Goal: Task Accomplishment & Management: Complete application form

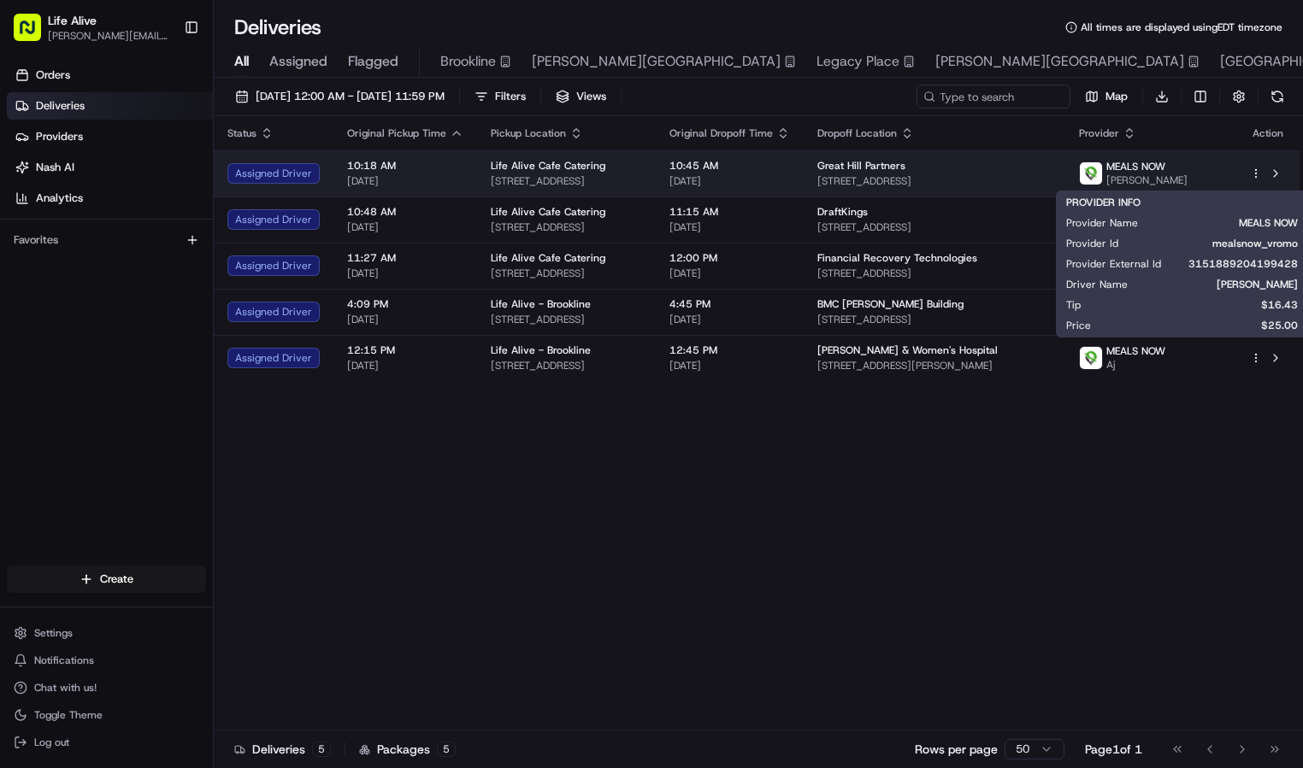
click at [1163, 174] on span "Steven Davis" at bounding box center [1146, 181] width 81 height 14
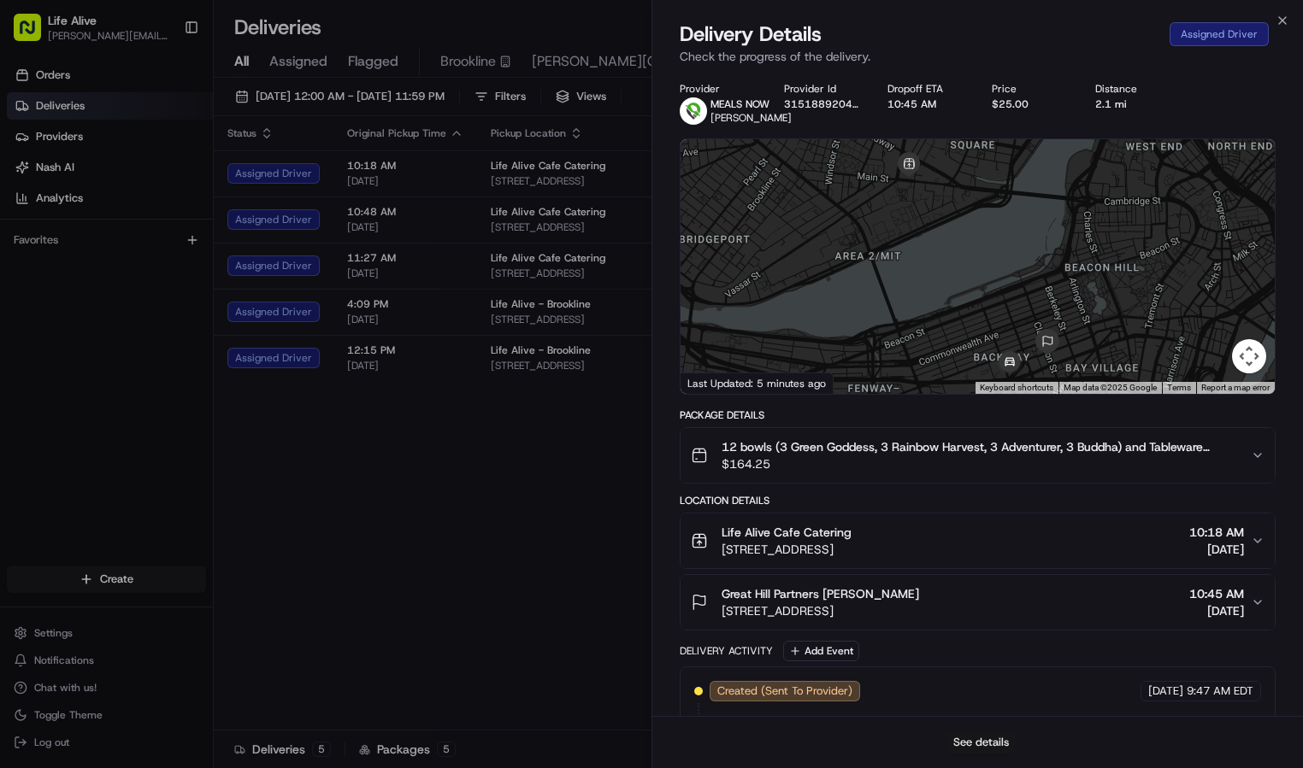
click at [992, 743] on button "See details" at bounding box center [980, 743] width 71 height 24
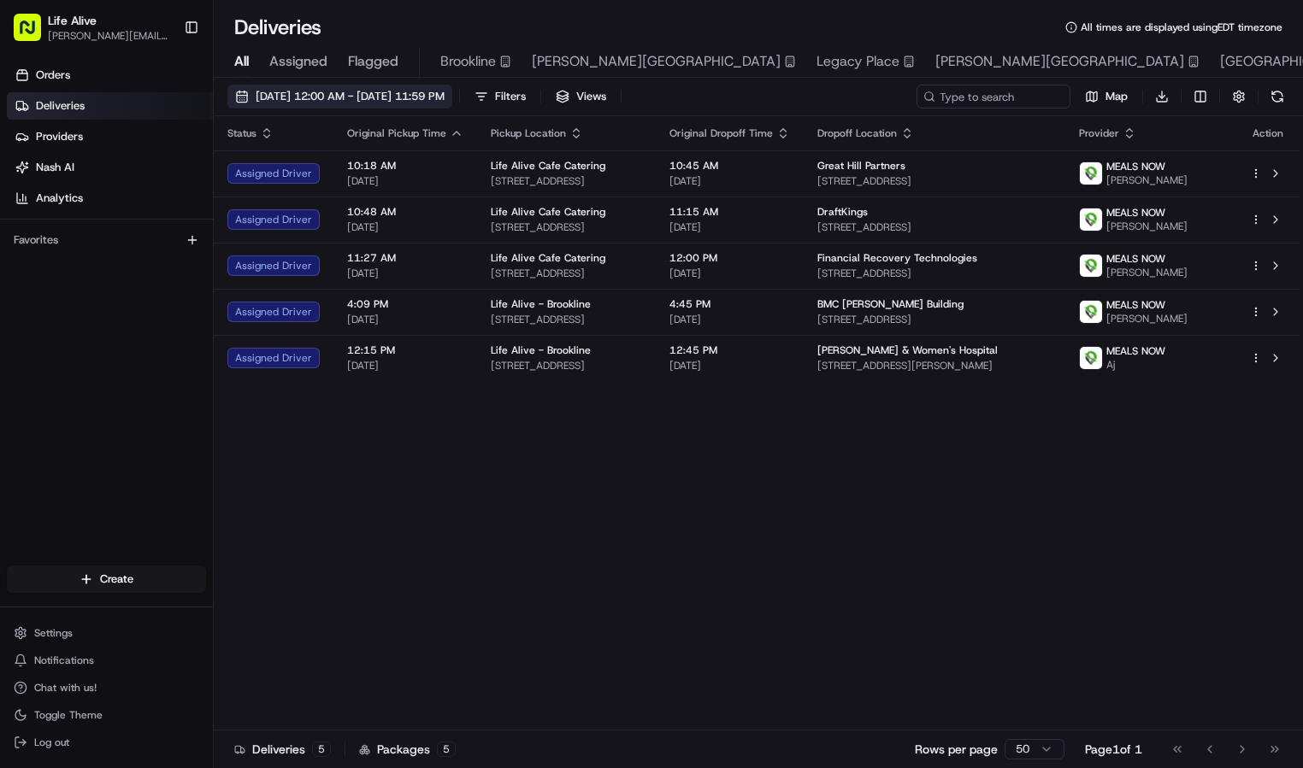
click at [399, 98] on span "08/20/2025 12:00 AM - 08/20/2025 11:59 PM" at bounding box center [350, 96] width 189 height 15
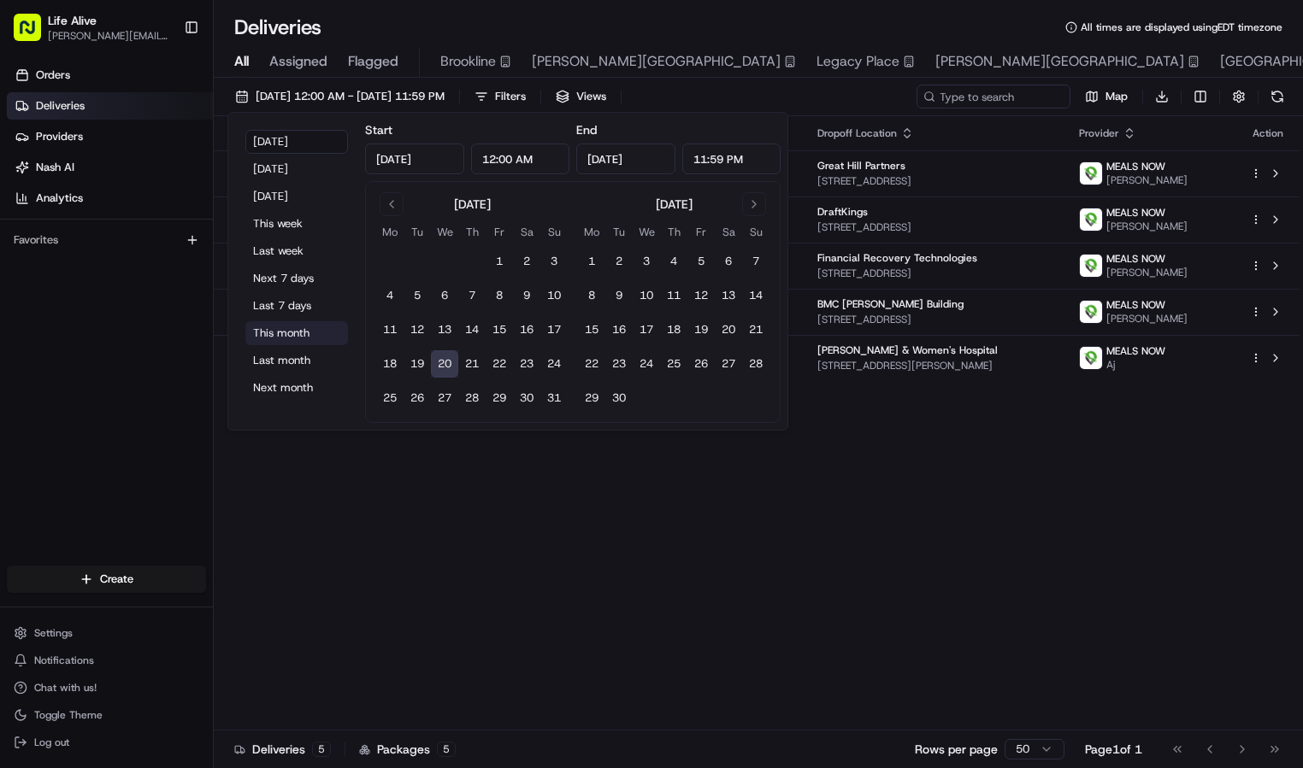
click at [293, 333] on button "This month" at bounding box center [296, 333] width 103 height 24
type input "Aug 1, 2025"
type input "Aug 31, 2025"
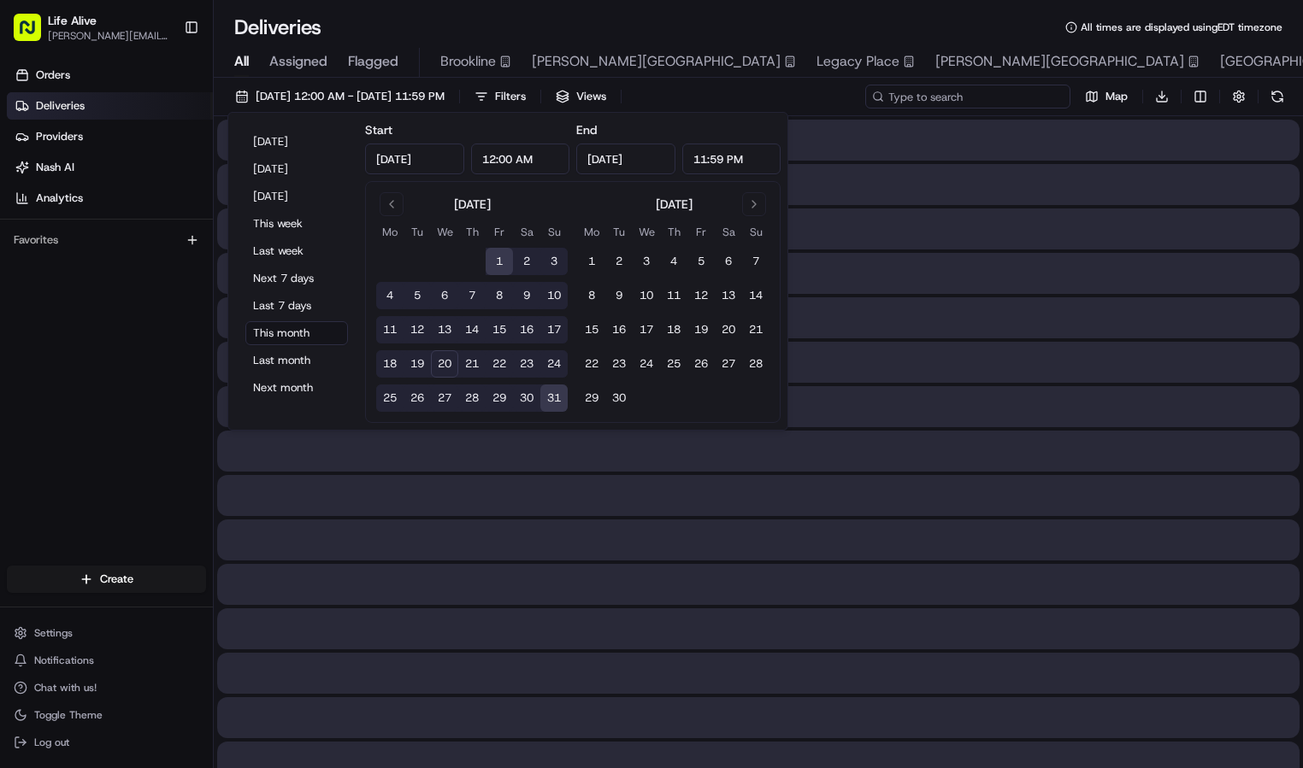
click at [958, 98] on input at bounding box center [967, 97] width 205 height 24
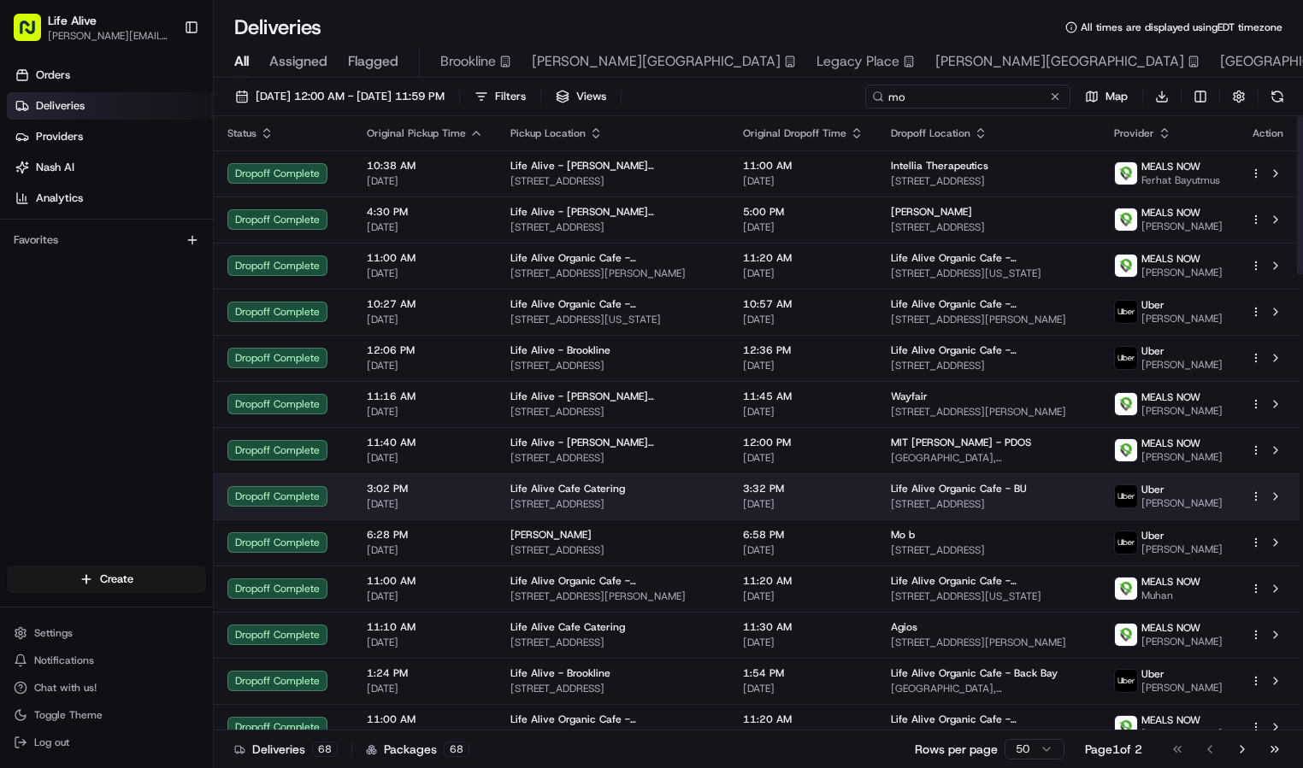
type input "mo"
click at [911, 496] on span "Life Alive Organic Cafe - BU" at bounding box center [959, 489] width 136 height 14
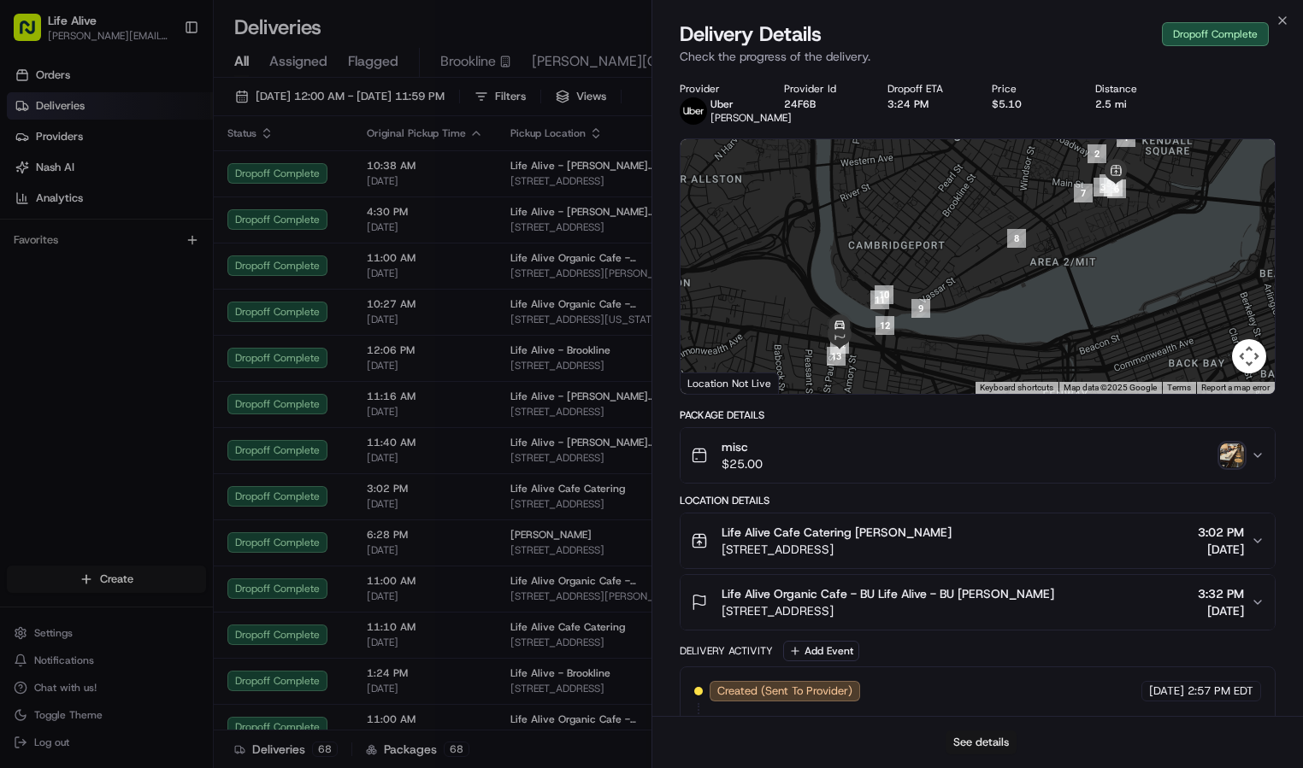
click at [956, 734] on button "See details" at bounding box center [980, 743] width 71 height 24
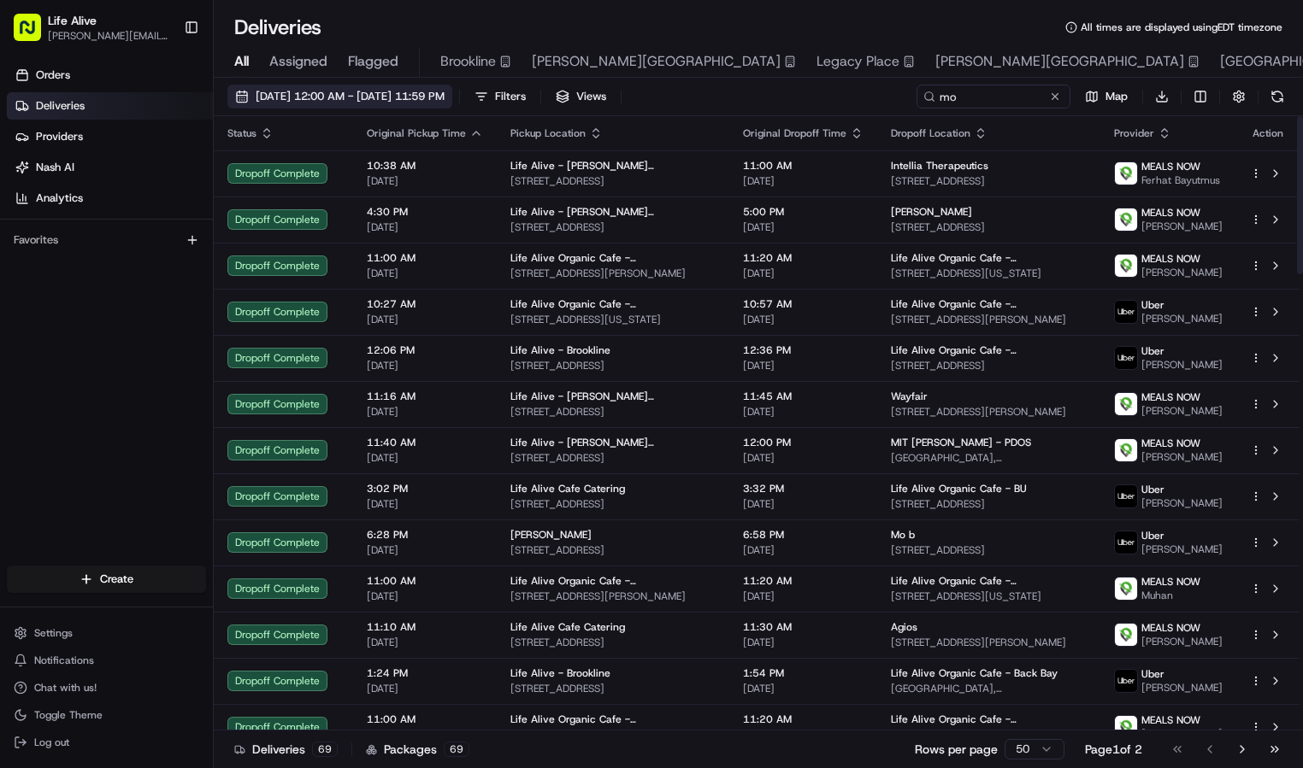
click at [444, 100] on span "08/01/2025 12:00 AM - 08/31/2025 11:59 PM" at bounding box center [350, 96] width 189 height 15
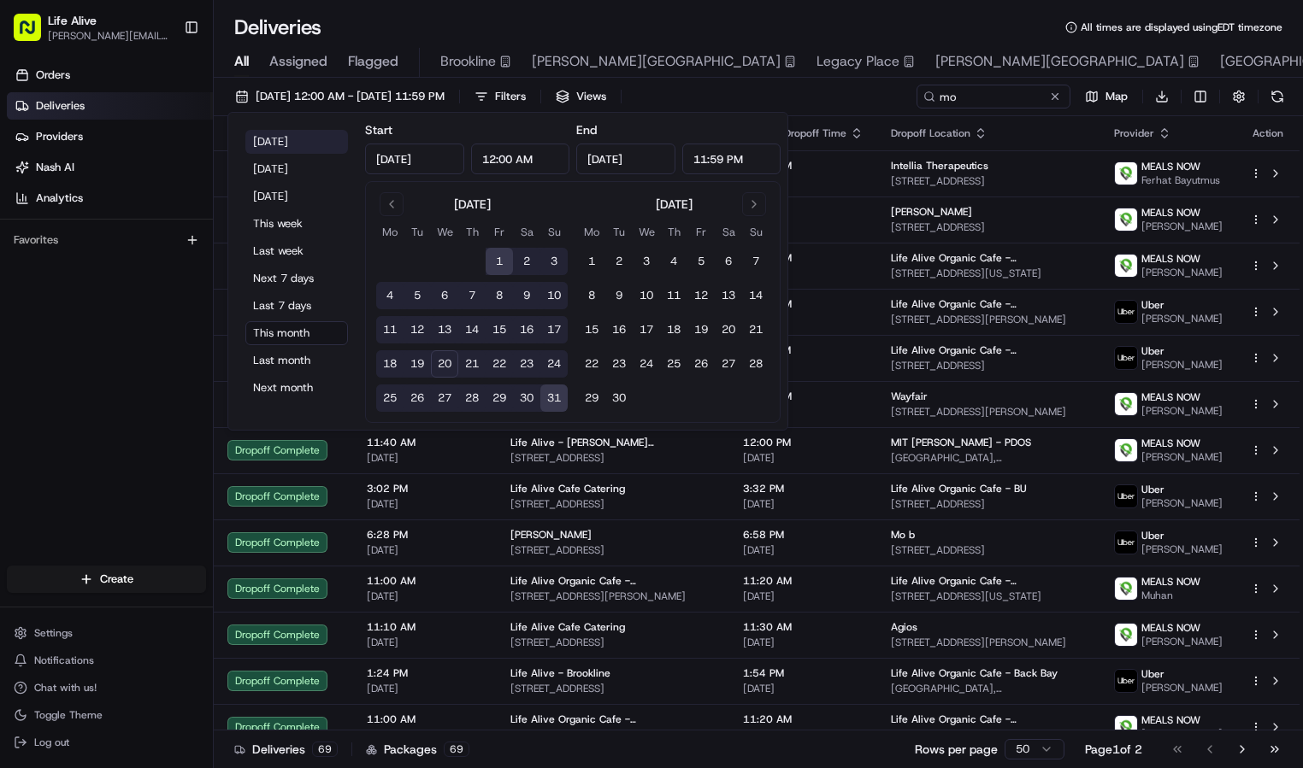
click at [278, 141] on button "Today" at bounding box center [296, 142] width 103 height 24
type input "Aug 20, 2025"
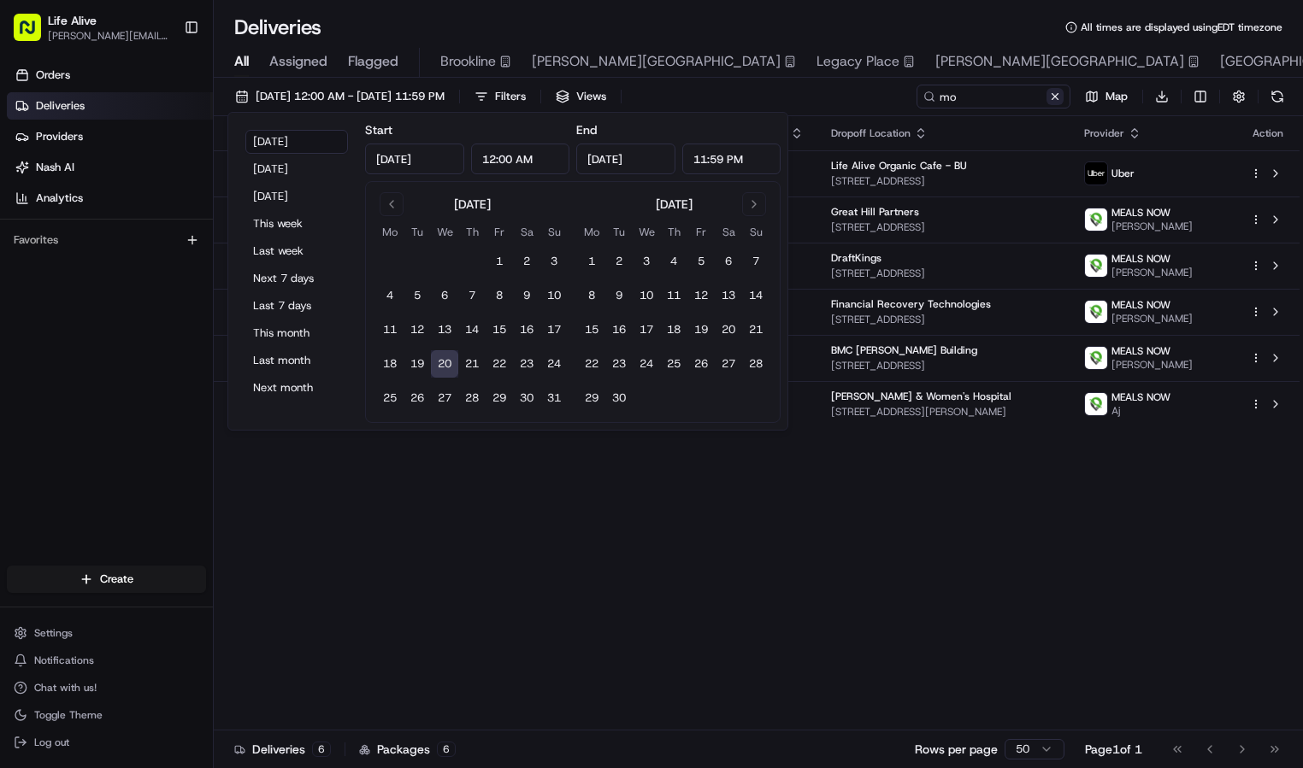
click at [1060, 102] on button at bounding box center [1054, 96] width 17 height 17
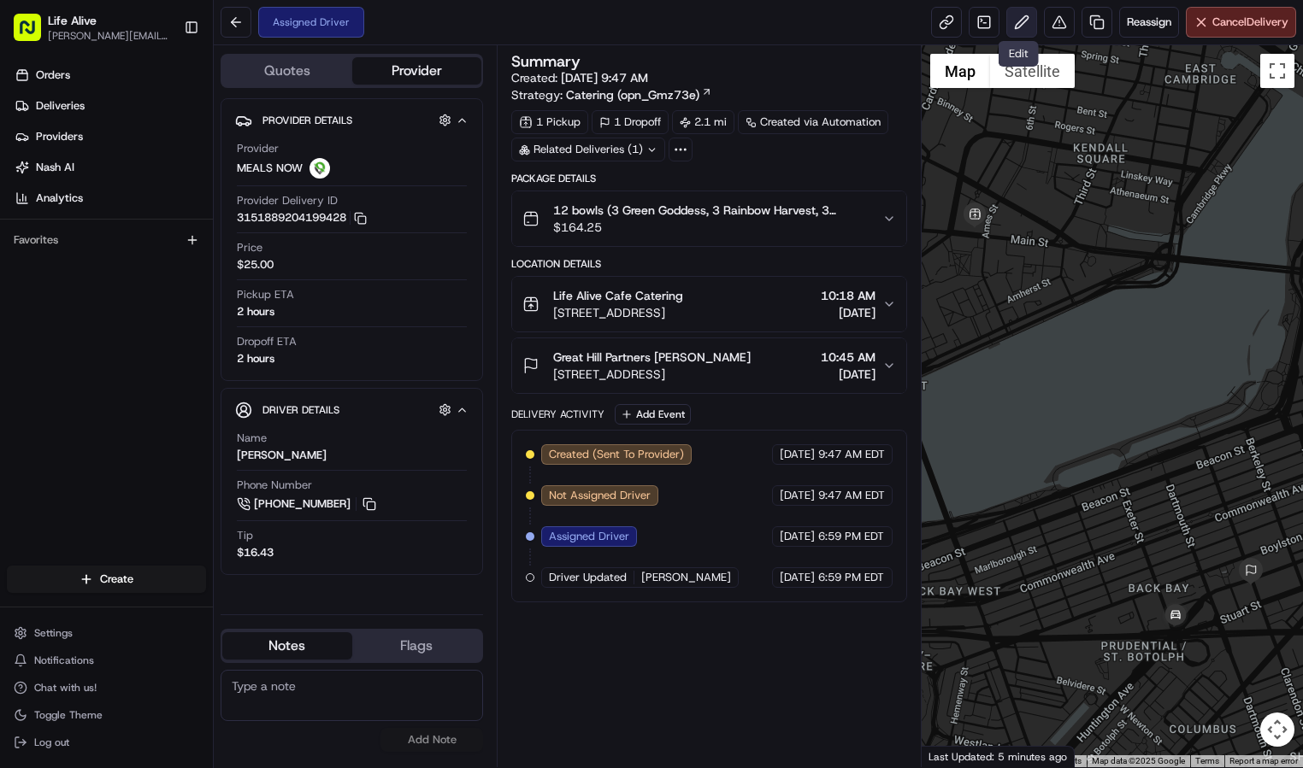
click at [1009, 22] on button at bounding box center [1021, 22] width 31 height 31
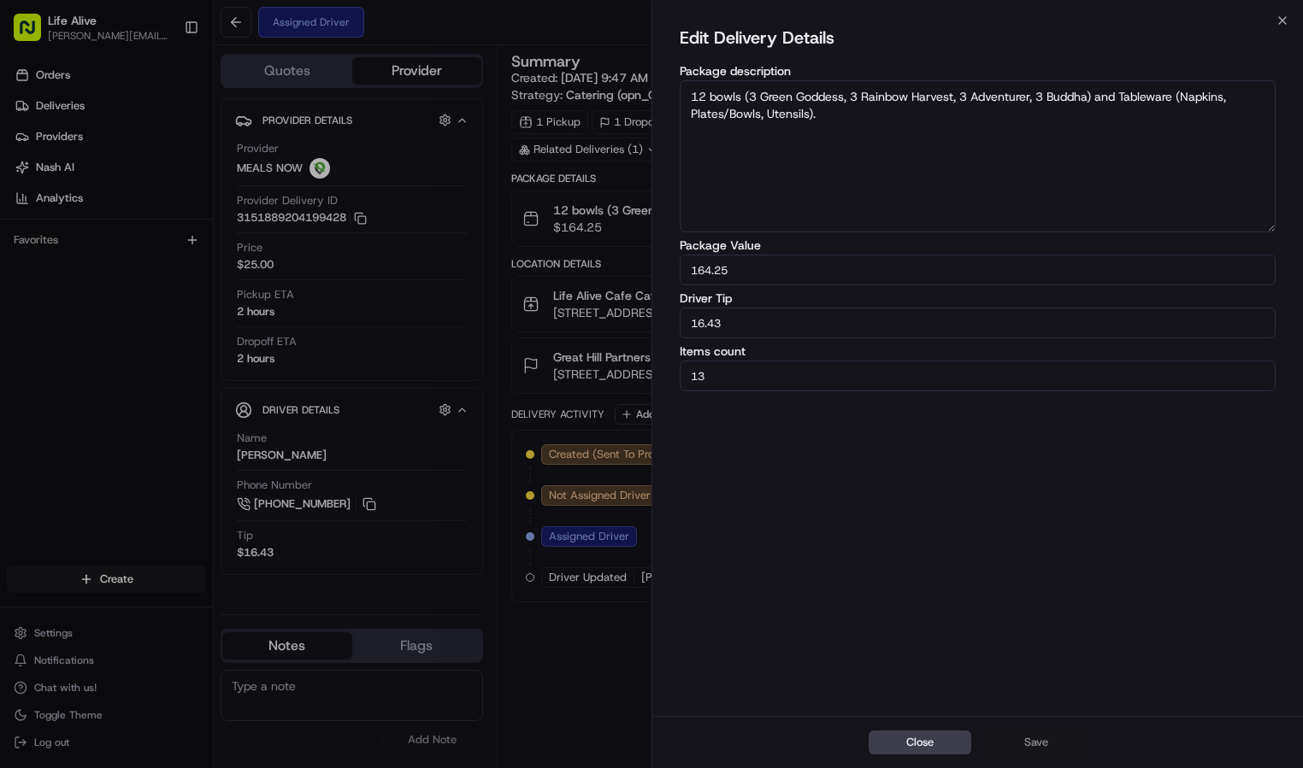
click at [898, 324] on input "16.43" at bounding box center [978, 323] width 596 height 31
type input "3"
type input "40"
click at [1030, 737] on button "Save" at bounding box center [1036, 743] width 103 height 24
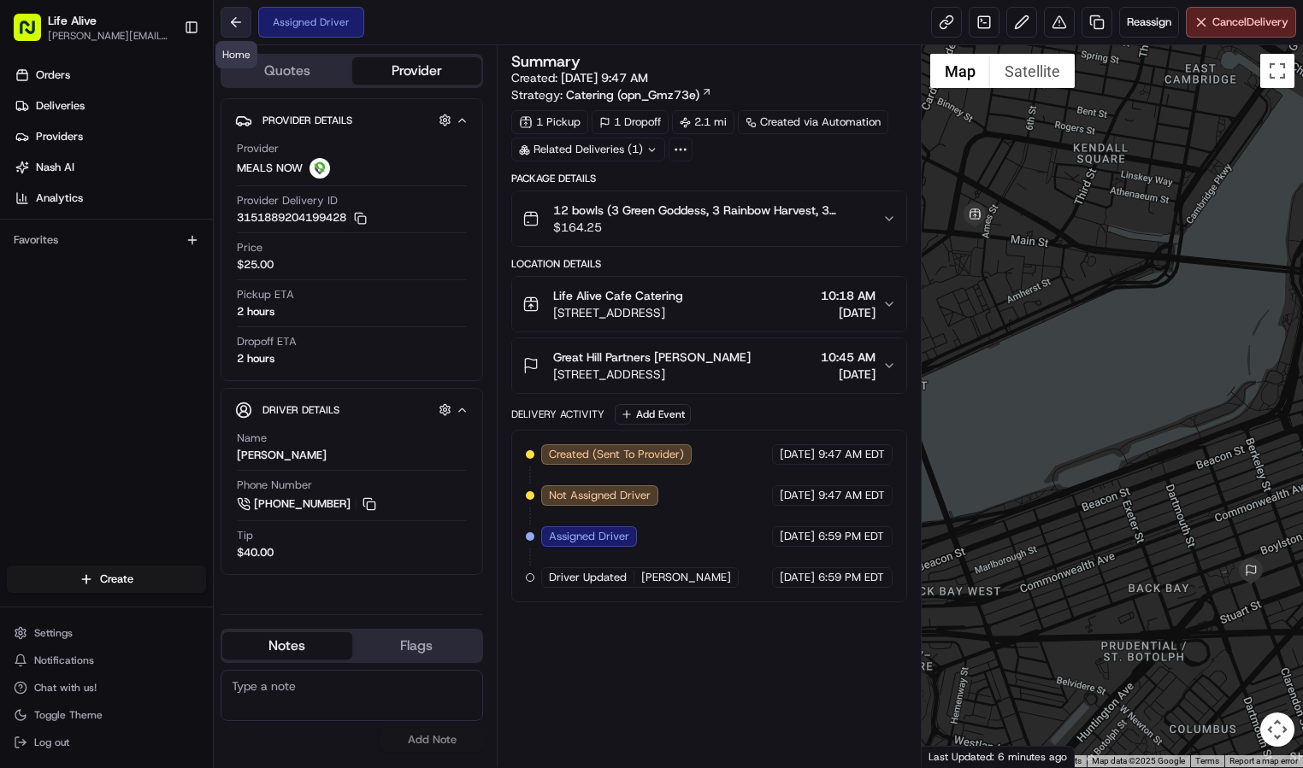
click at [243, 21] on button at bounding box center [236, 22] width 31 height 31
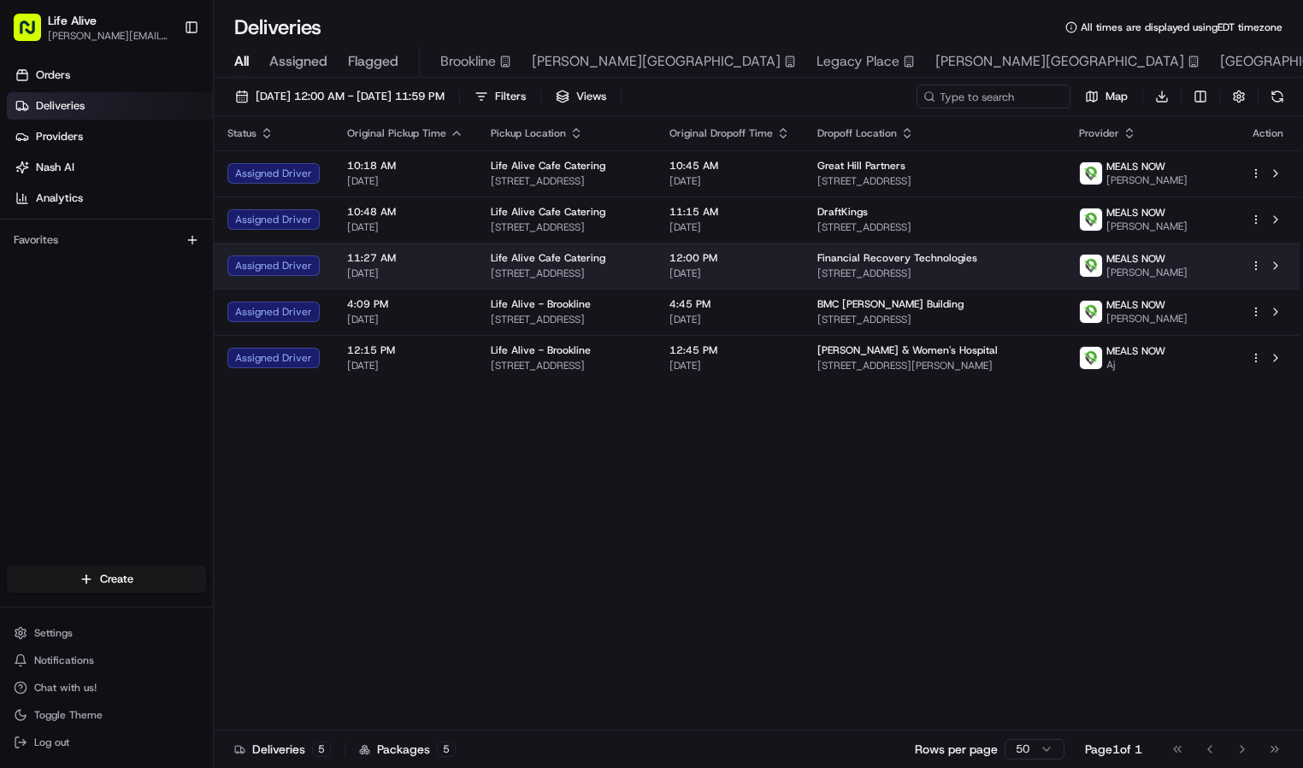
click at [1164, 274] on span "[PERSON_NAME]" at bounding box center [1146, 273] width 81 height 14
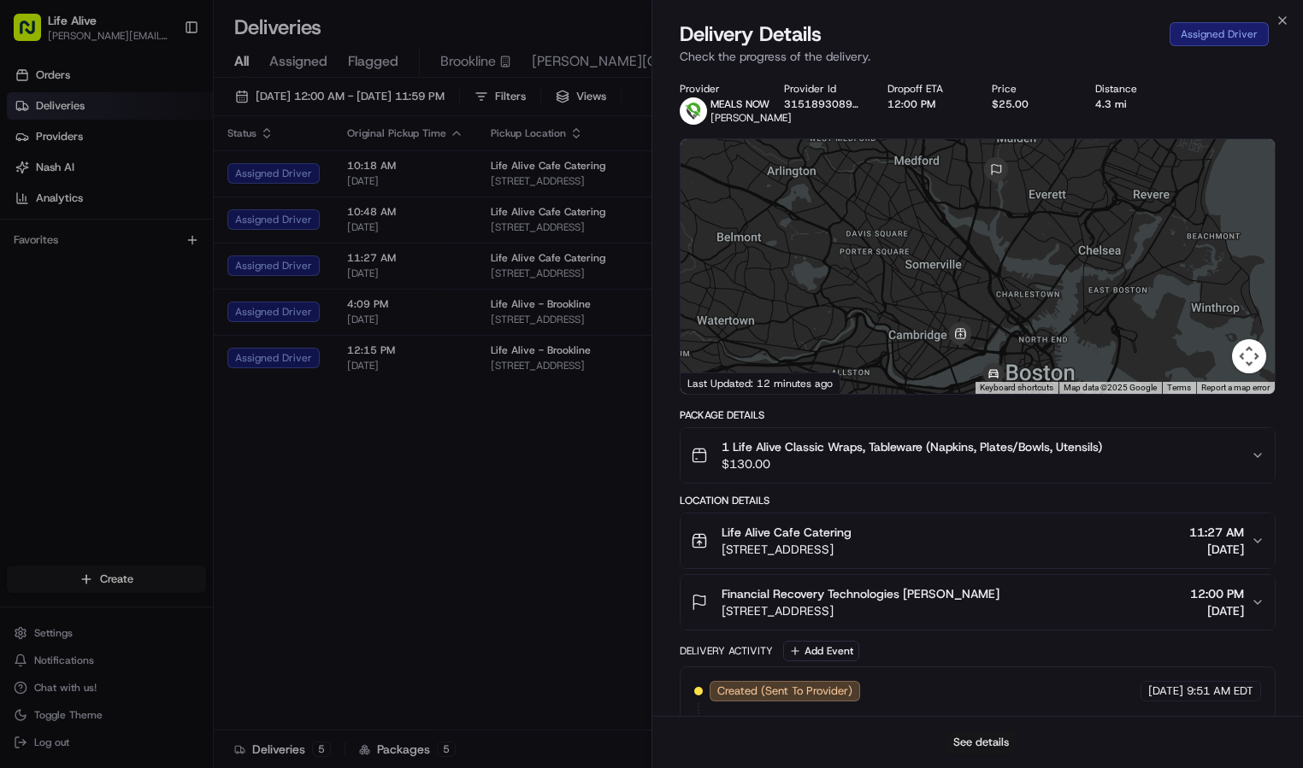
click at [987, 739] on button "See details" at bounding box center [980, 743] width 71 height 24
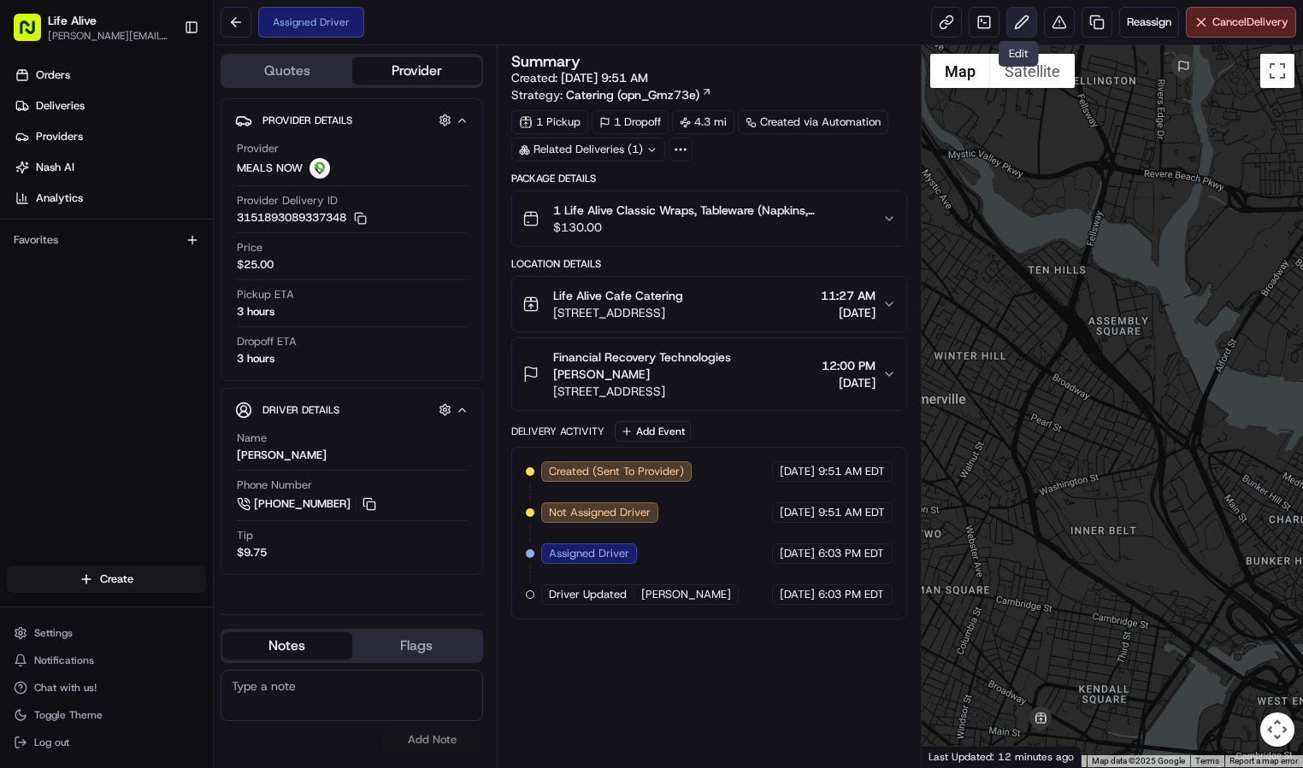
click at [1010, 32] on button at bounding box center [1021, 22] width 31 height 31
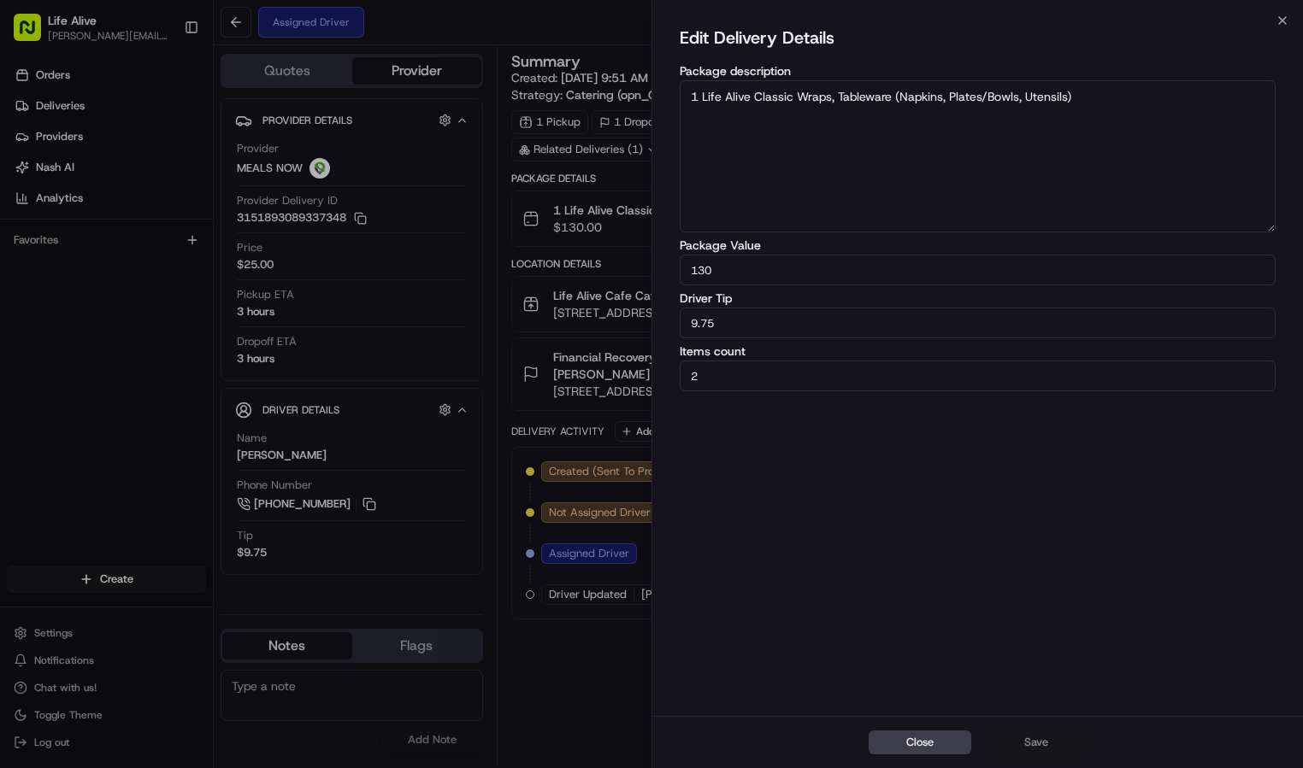
click at [825, 329] on input "9.75" at bounding box center [978, 323] width 596 height 31
type input "20"
click at [952, 741] on button "Close" at bounding box center [919, 743] width 103 height 24
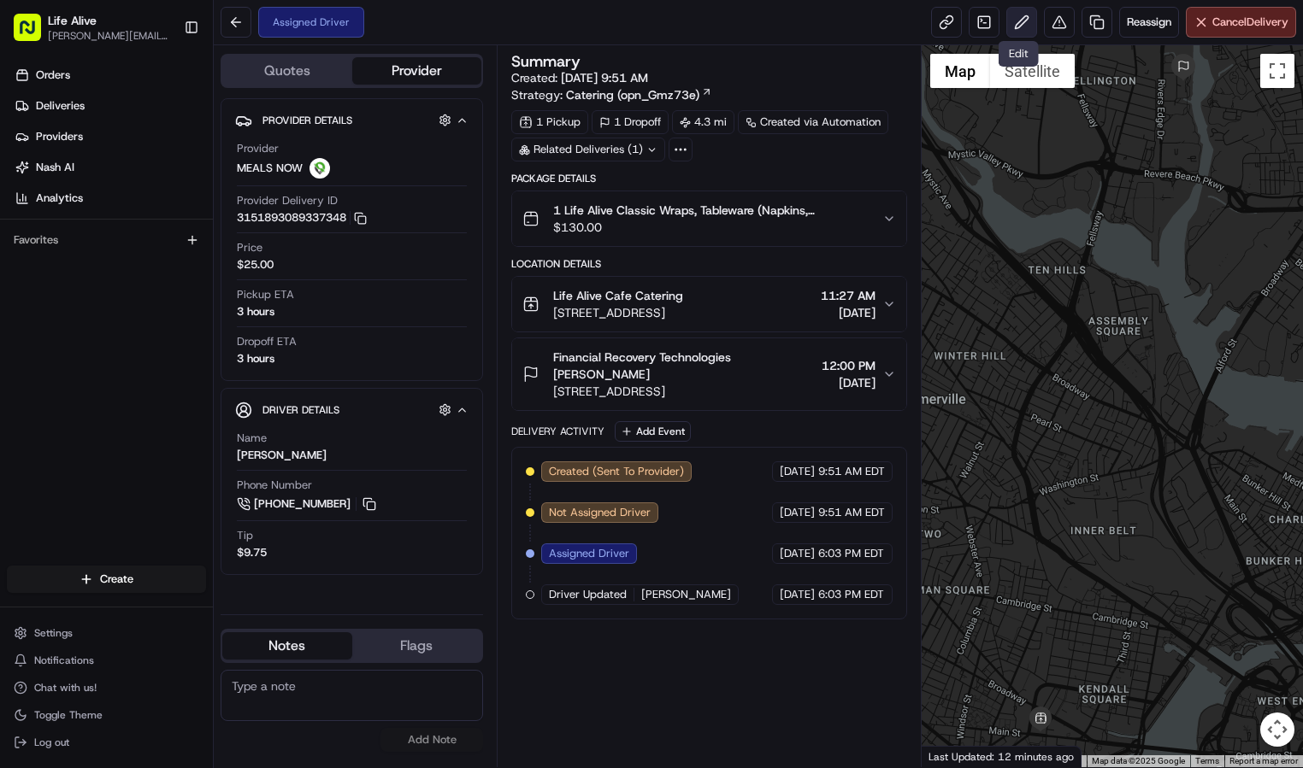
click at [1025, 28] on button at bounding box center [1021, 22] width 31 height 31
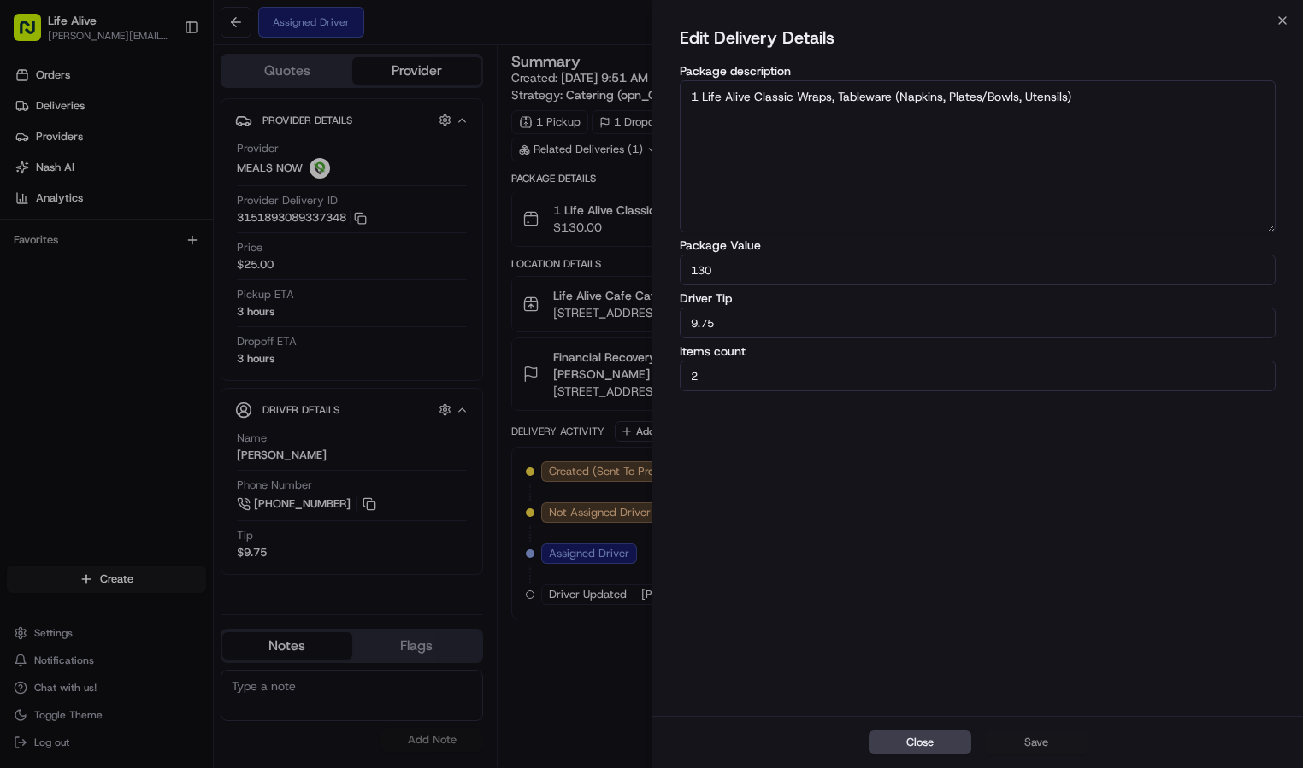
click at [971, 339] on div "Edit Delivery Details Package description 1 Life Alive Classic Wraps, Tableware…" at bounding box center [978, 208] width 596 height 368
click at [971, 337] on input "9.75" at bounding box center [978, 323] width 596 height 31
type input "20"
click at [1012, 724] on div "Close Save" at bounding box center [977, 742] width 650 height 52
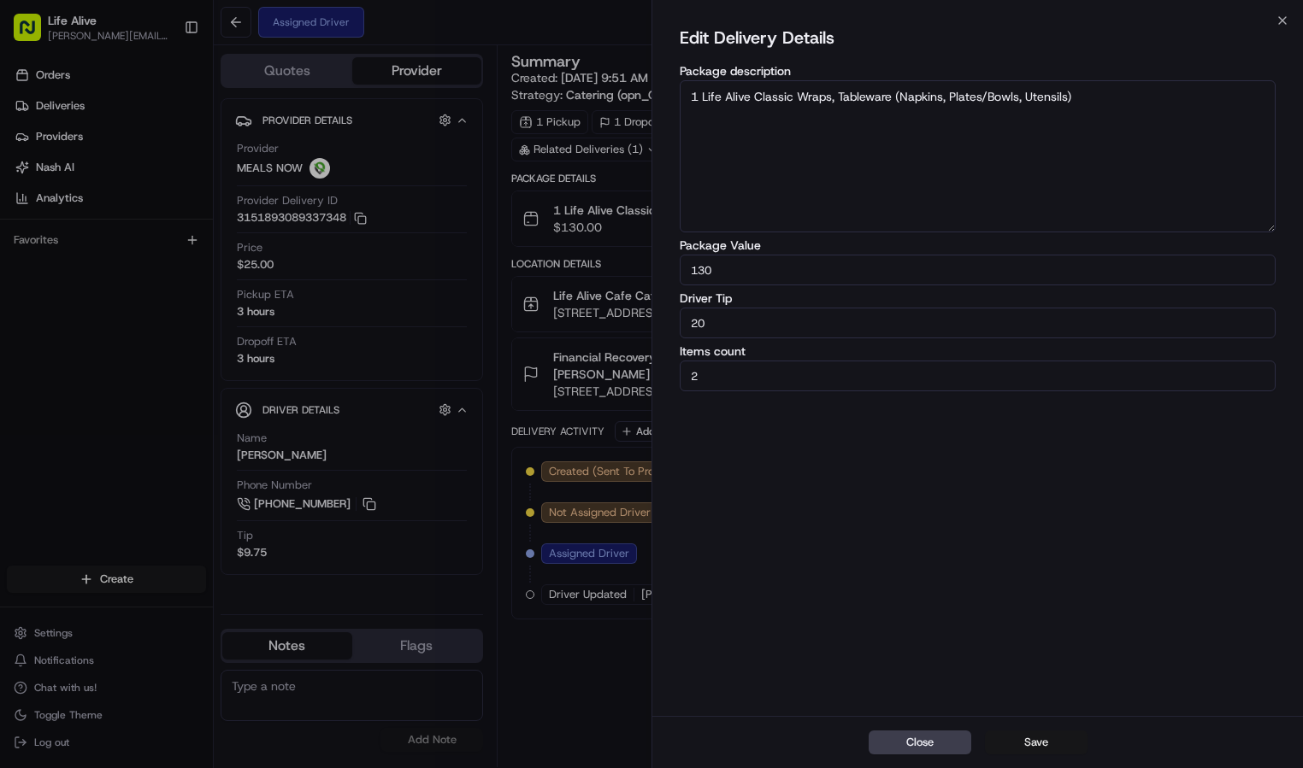
click at [1012, 740] on button "Save" at bounding box center [1036, 743] width 103 height 24
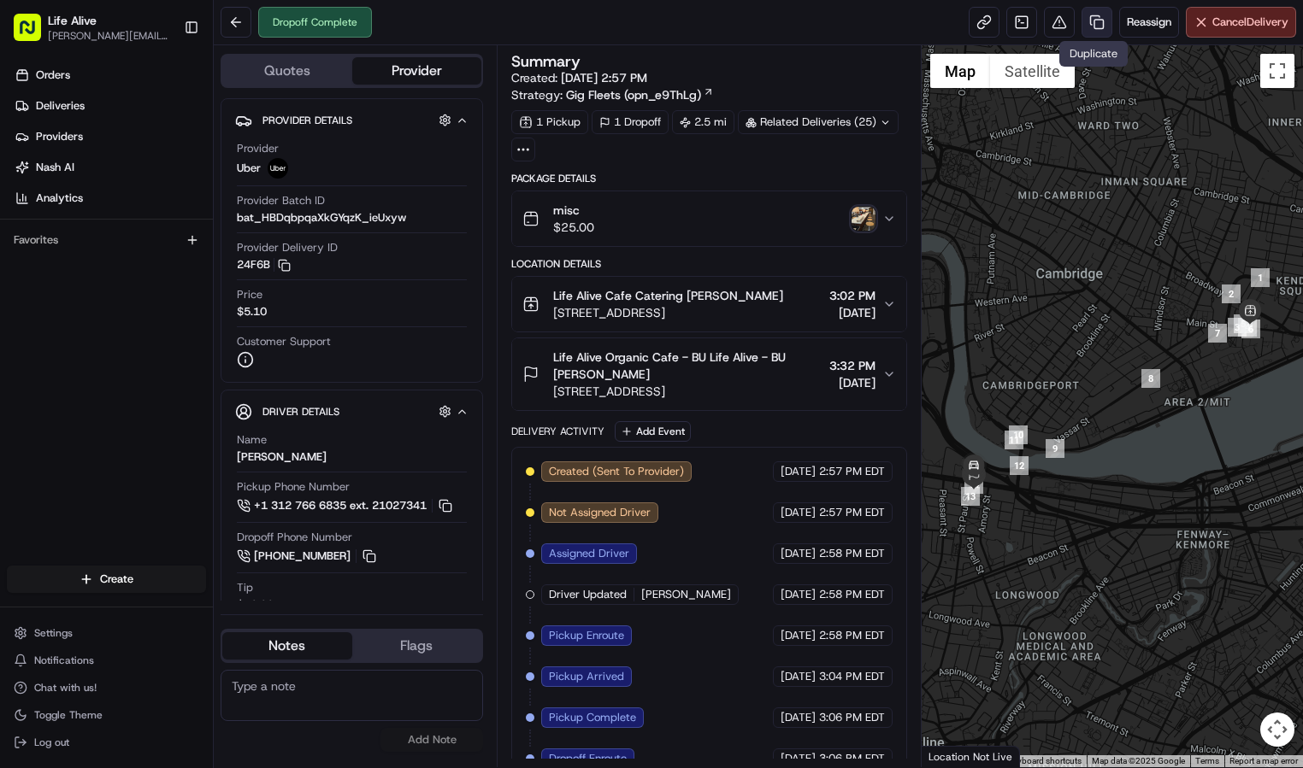
click at [1091, 22] on link at bounding box center [1096, 22] width 31 height 31
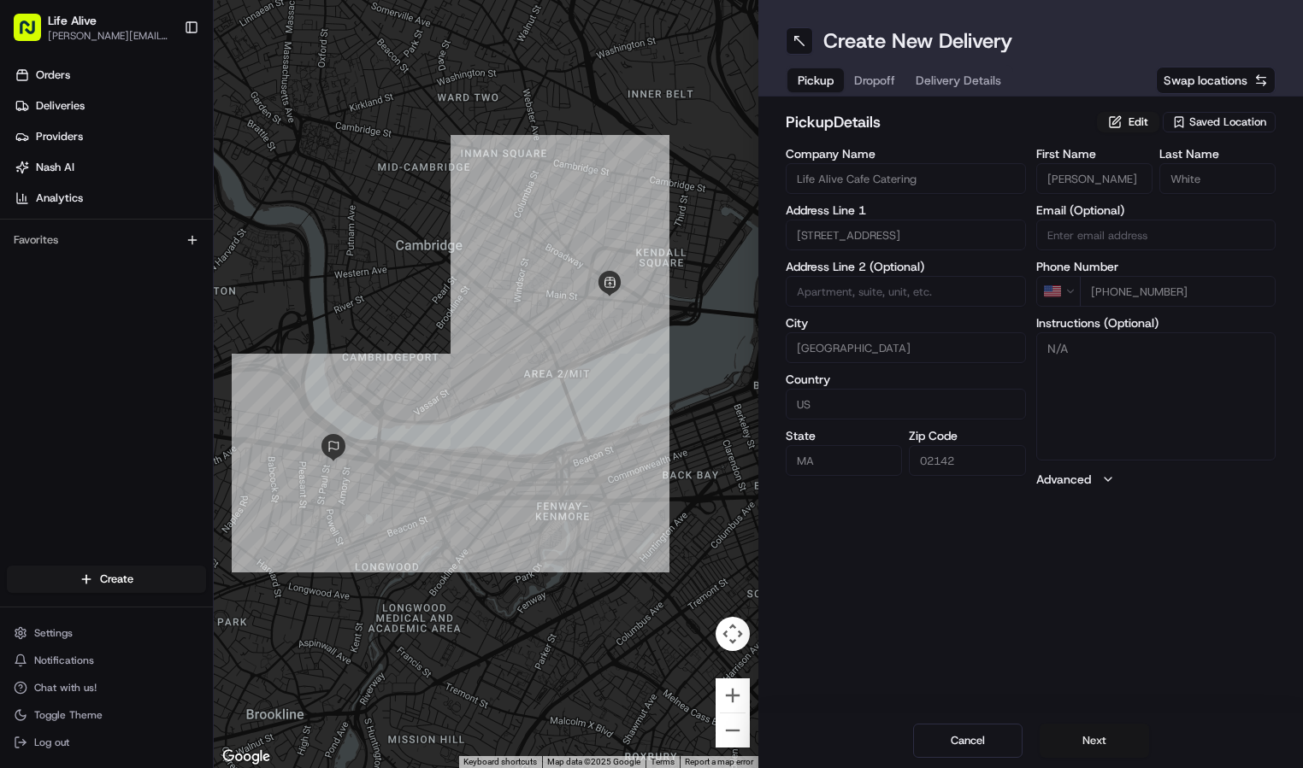
click at [1107, 739] on button "Next" at bounding box center [1093, 741] width 109 height 34
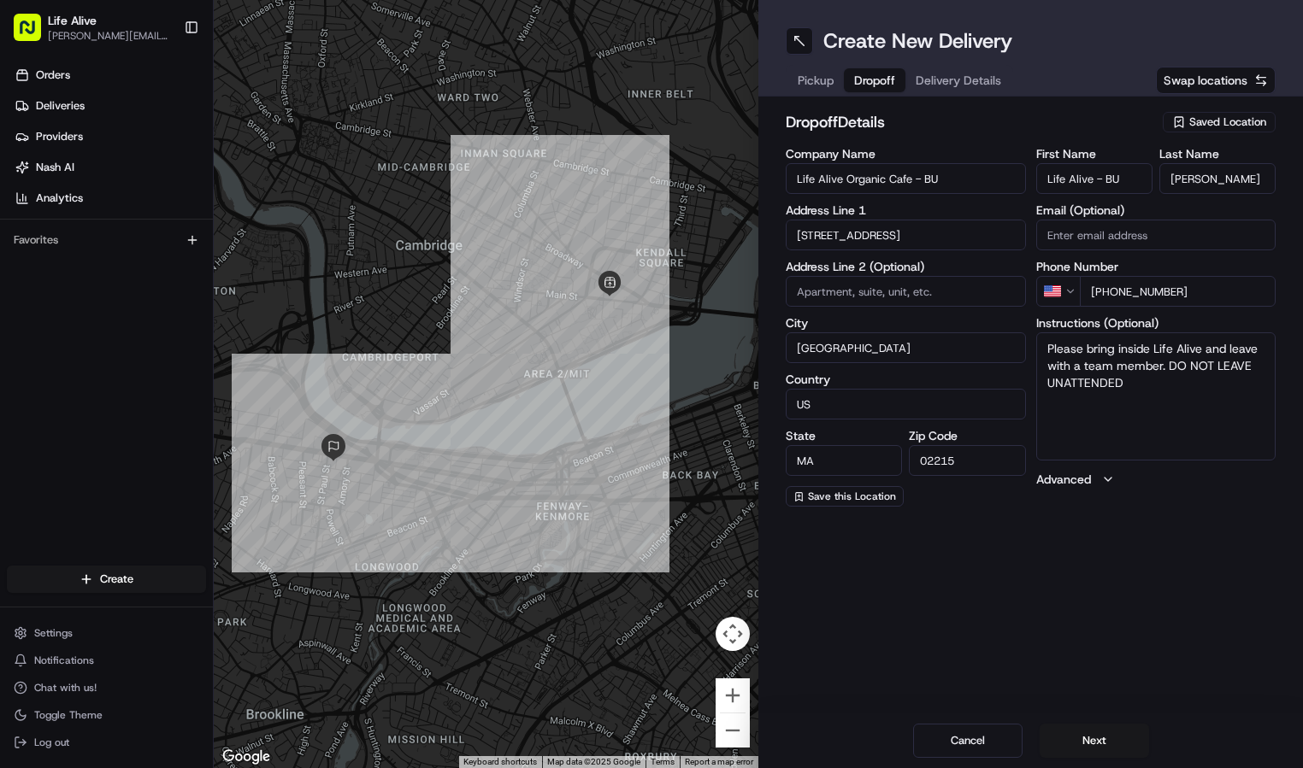
click at [1231, 180] on input "[PERSON_NAME]" at bounding box center [1217, 178] width 116 height 31
type input "mo"
click at [1217, 289] on input "+1 857 352 9032" at bounding box center [1178, 291] width 197 height 31
click at [1216, 289] on input "+1 857 352 9032" at bounding box center [1178, 291] width 197 height 31
drag, startPoint x: 1210, startPoint y: 295, endPoint x: 1160, endPoint y: 283, distance: 51.0
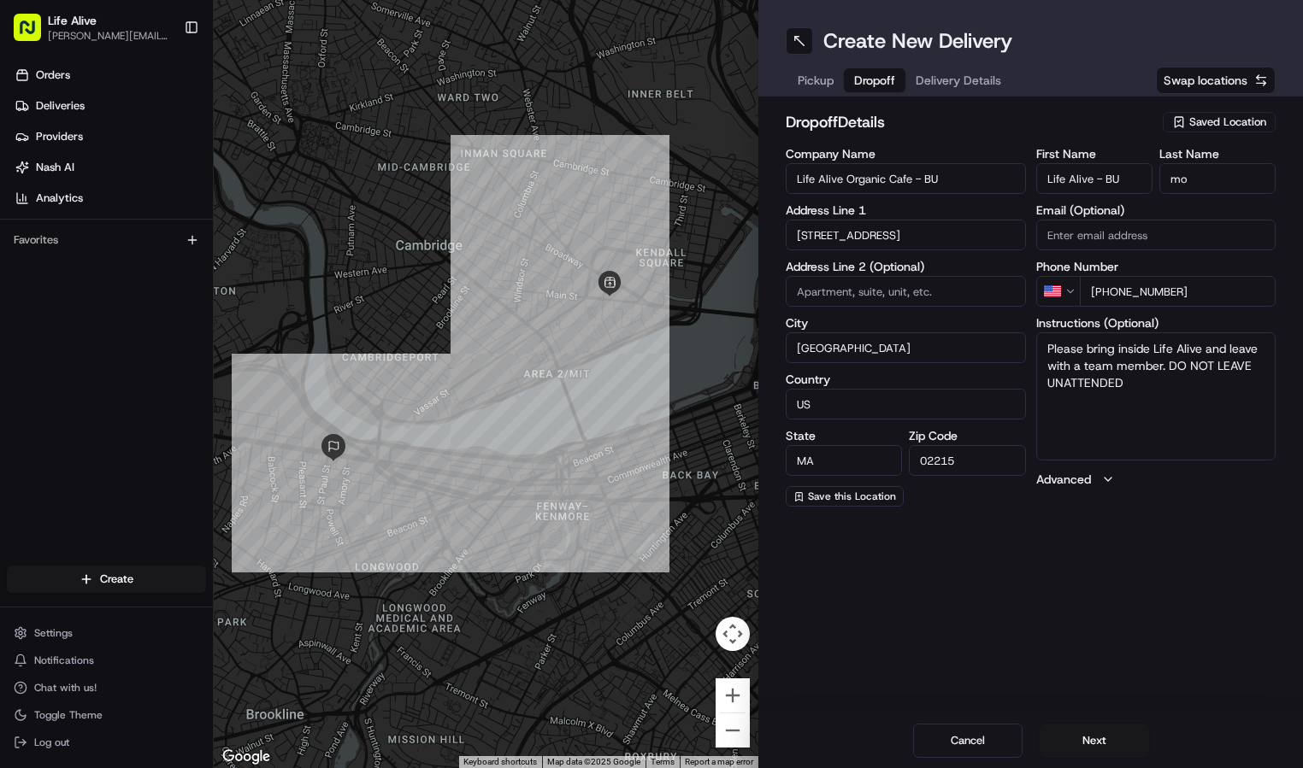
click at [1160, 283] on input "+1 857 352 9032" at bounding box center [1178, 291] width 197 height 31
drag, startPoint x: 1185, startPoint y: 297, endPoint x: 1109, endPoint y: 294, distance: 76.1
click at [1109, 294] on input "+1 857 352 903" at bounding box center [1178, 291] width 197 height 31
type input "+1 781 346 3674"
click at [1072, 733] on button "Next" at bounding box center [1093, 741] width 109 height 34
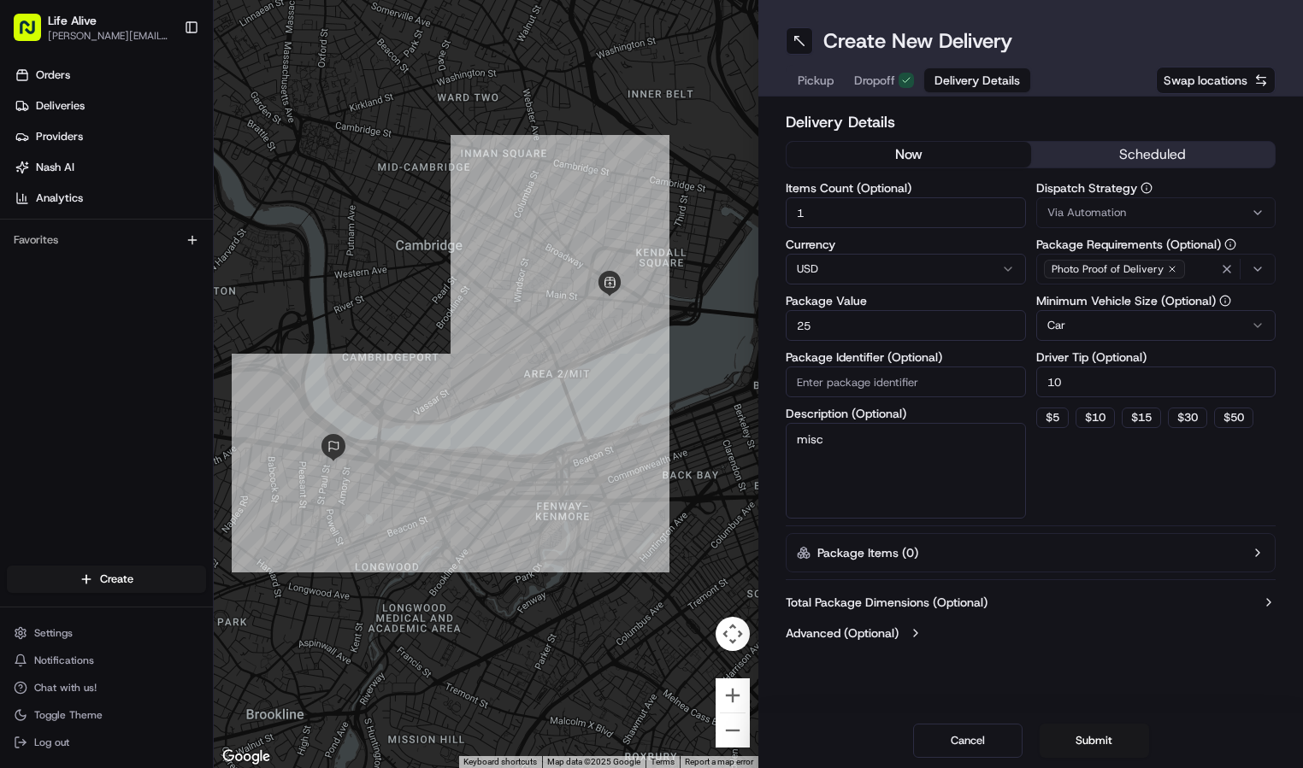
click at [1097, 224] on button "Via Automation" at bounding box center [1156, 212] width 240 height 31
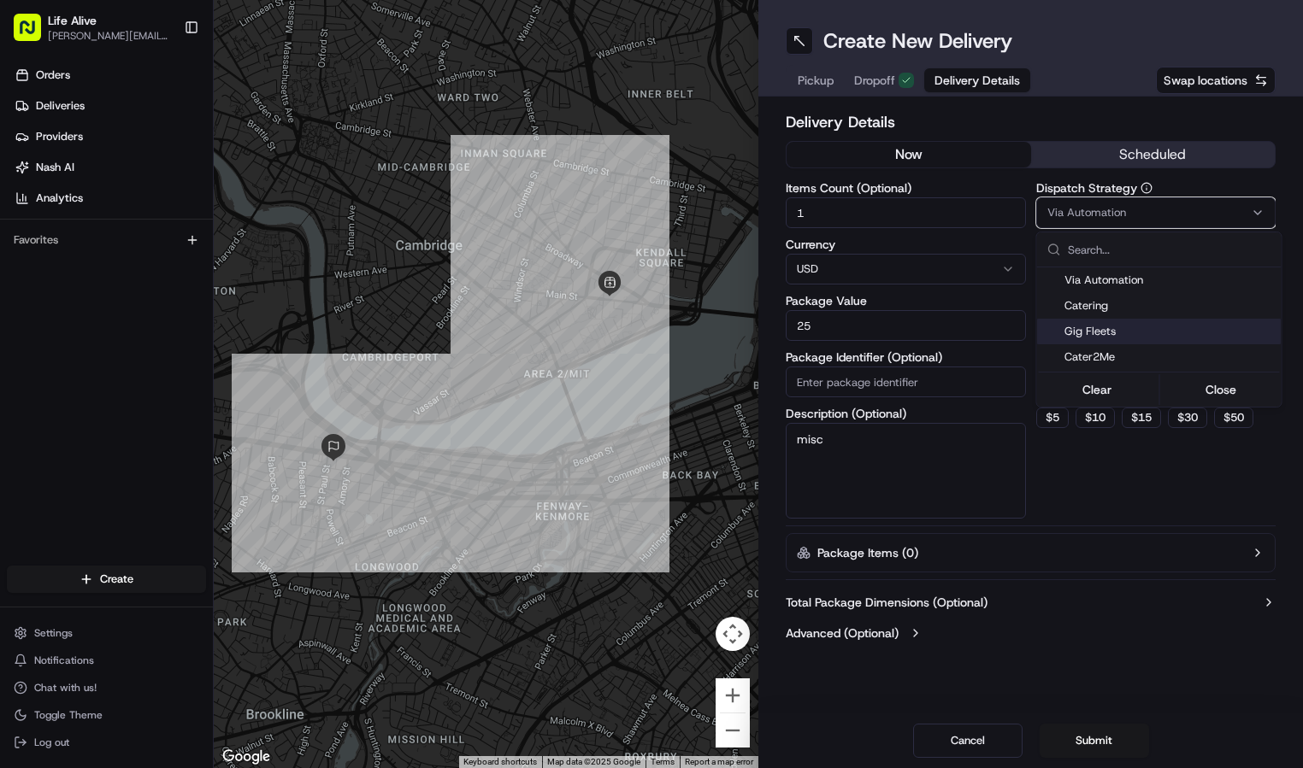
click at [1094, 325] on span "Gig Fleets" at bounding box center [1169, 331] width 210 height 15
click at [1101, 456] on html "Life Alive moise@lifealive.com Toggle Sidebar Orders Deliveries Providers Nash …" at bounding box center [651, 384] width 1303 height 768
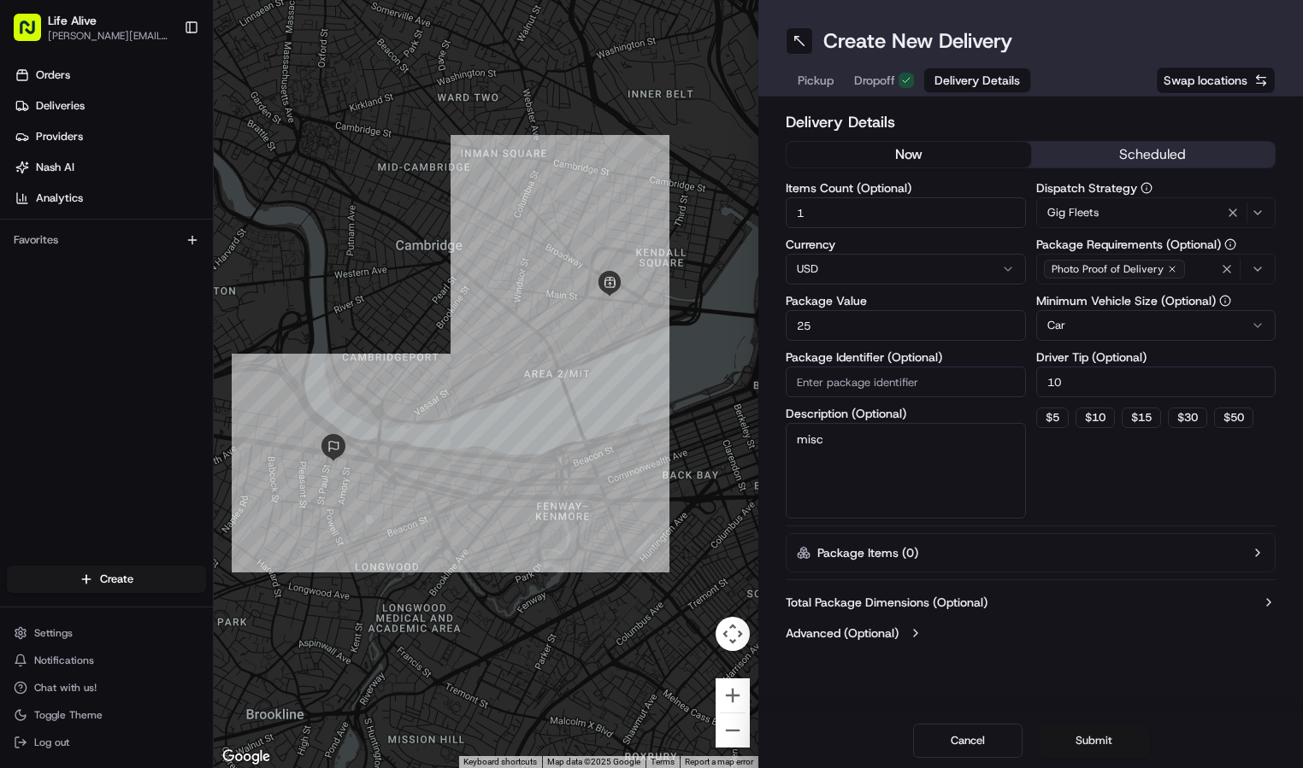
click at [1105, 745] on button "Submit" at bounding box center [1093, 741] width 109 height 34
